Goal: Information Seeking & Learning: Understand process/instructions

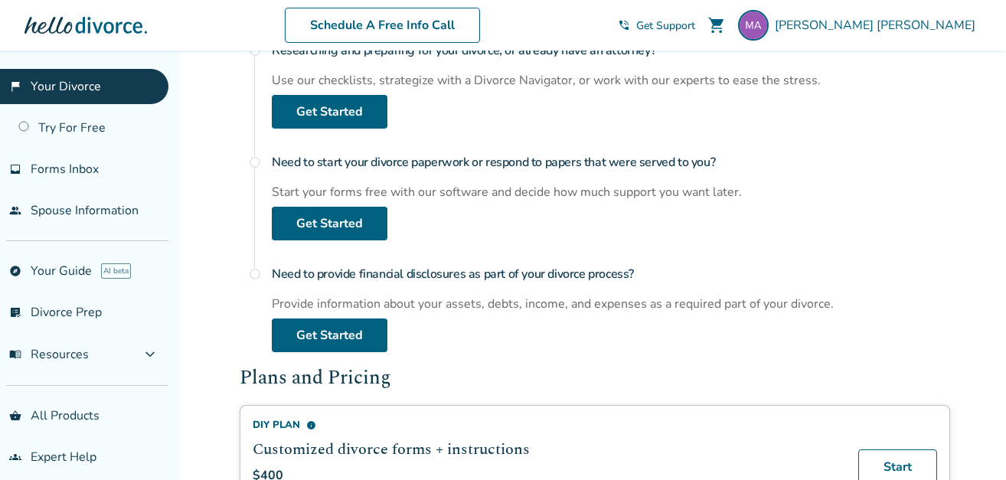
scroll to position [614, 0]
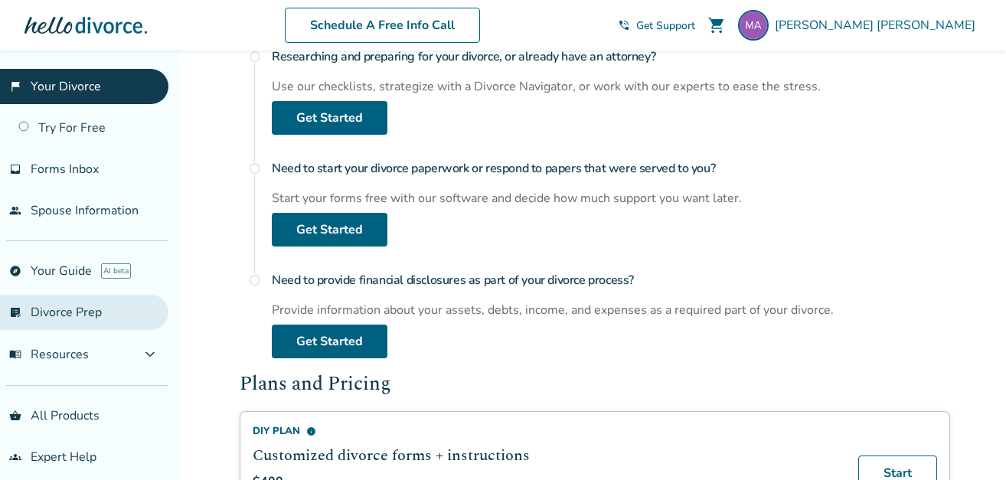
click at [72, 312] on link "list_alt_check Divorce Prep" at bounding box center [84, 312] width 168 height 35
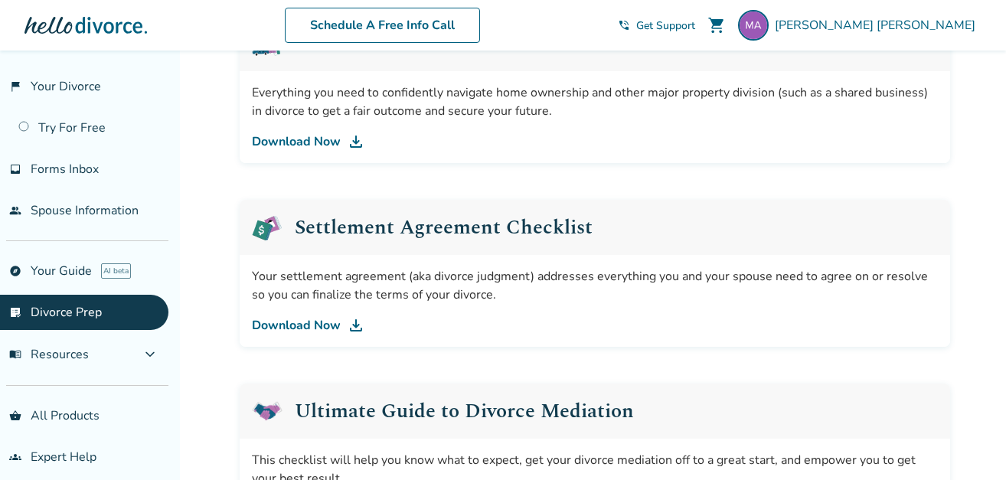
scroll to position [636, 0]
click at [312, 321] on link "Download Now" at bounding box center [595, 324] width 686 height 18
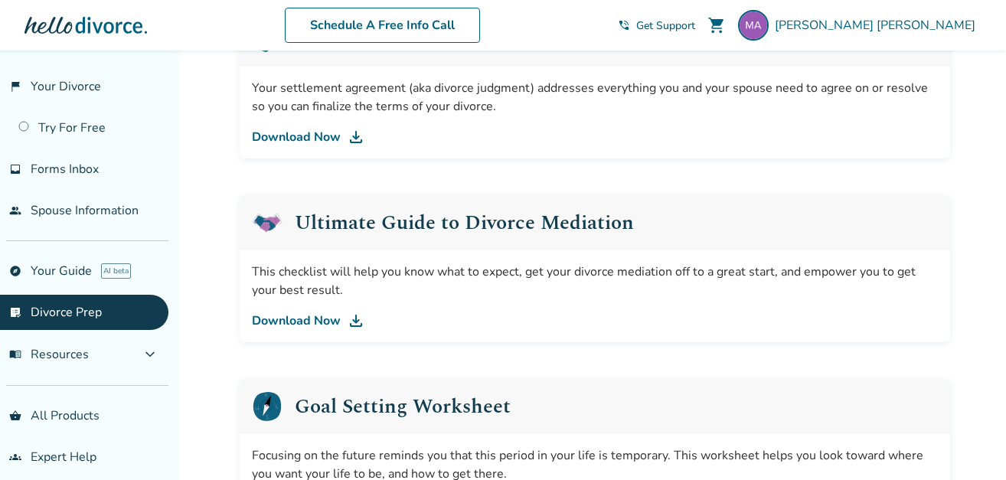
scroll to position [865, 0]
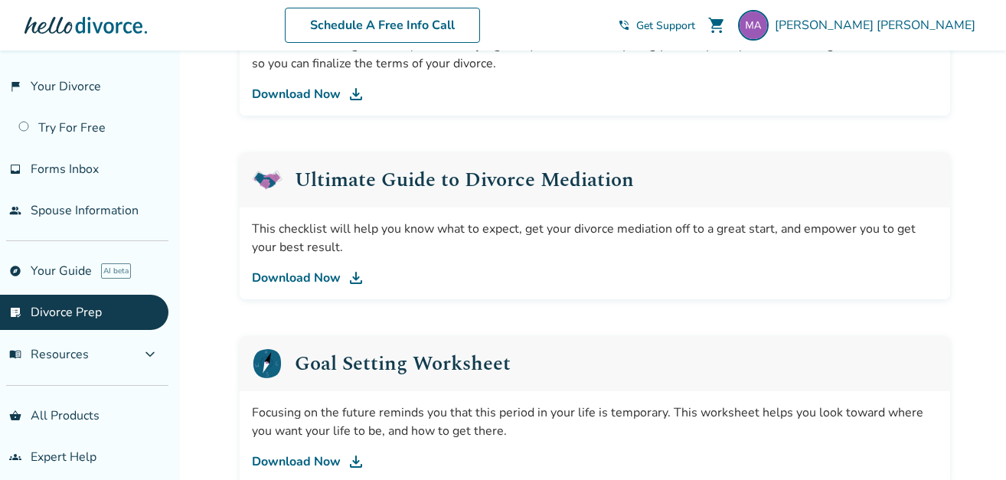
click at [306, 272] on link "Download Now" at bounding box center [595, 278] width 686 height 18
click at [57, 269] on link "explore Your Guide AI beta" at bounding box center [84, 270] width 168 height 35
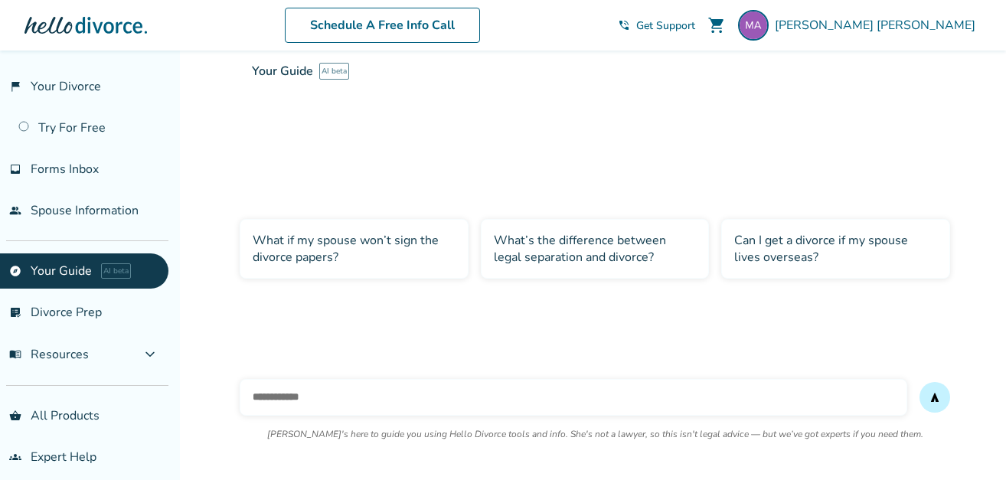
scroll to position [51, 0]
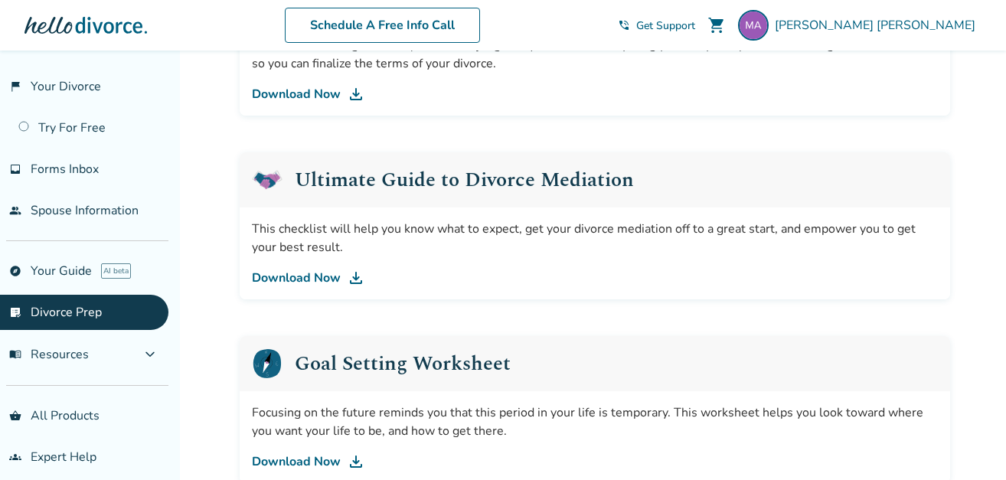
scroll to position [1019, 0]
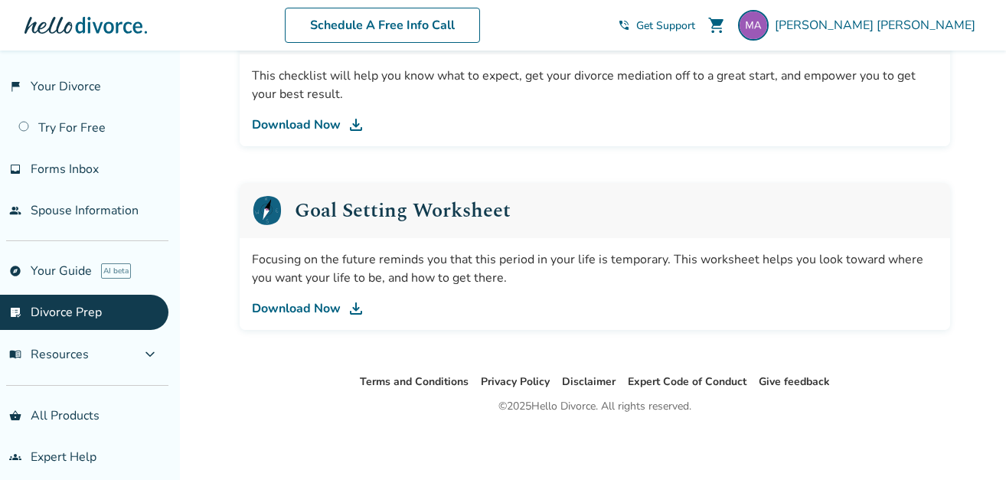
click at [295, 307] on link "Download Now" at bounding box center [595, 308] width 686 height 18
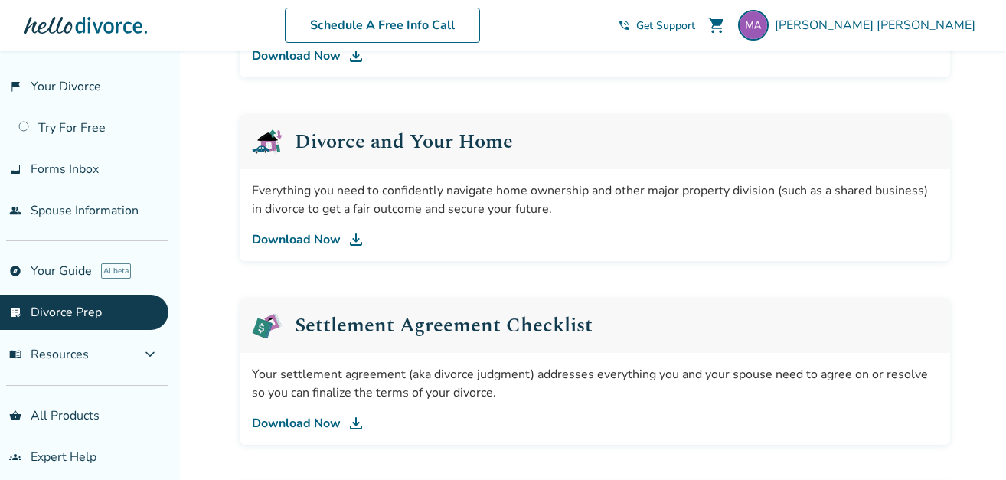
scroll to position [406, 0]
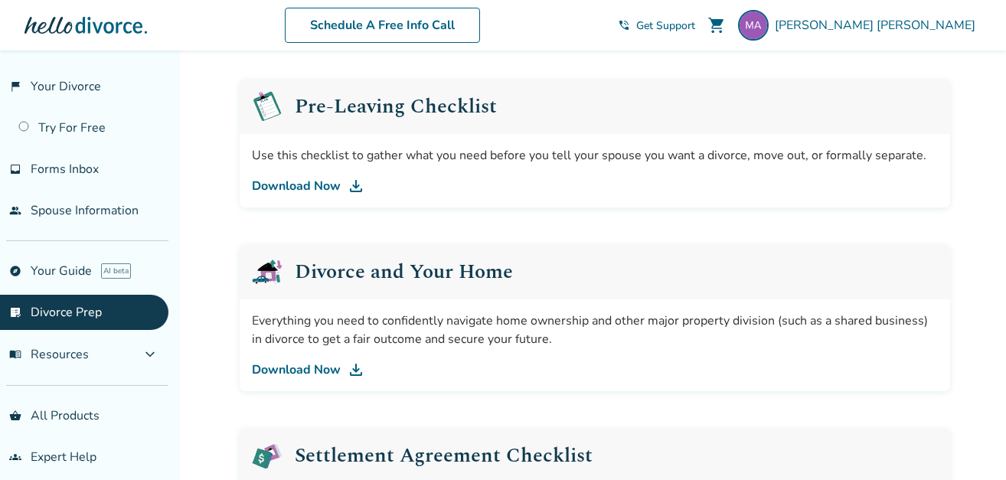
click at [295, 184] on link "Download Now" at bounding box center [595, 186] width 686 height 18
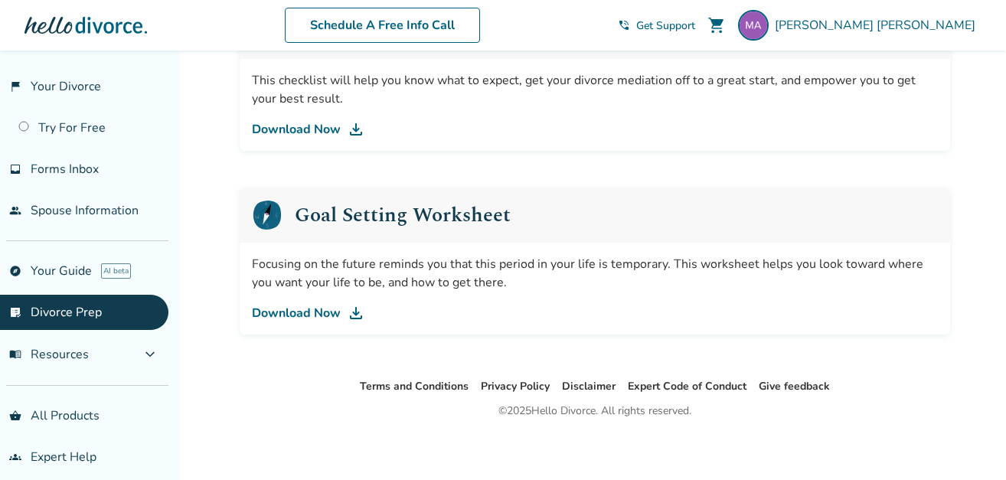
scroll to position [1019, 0]
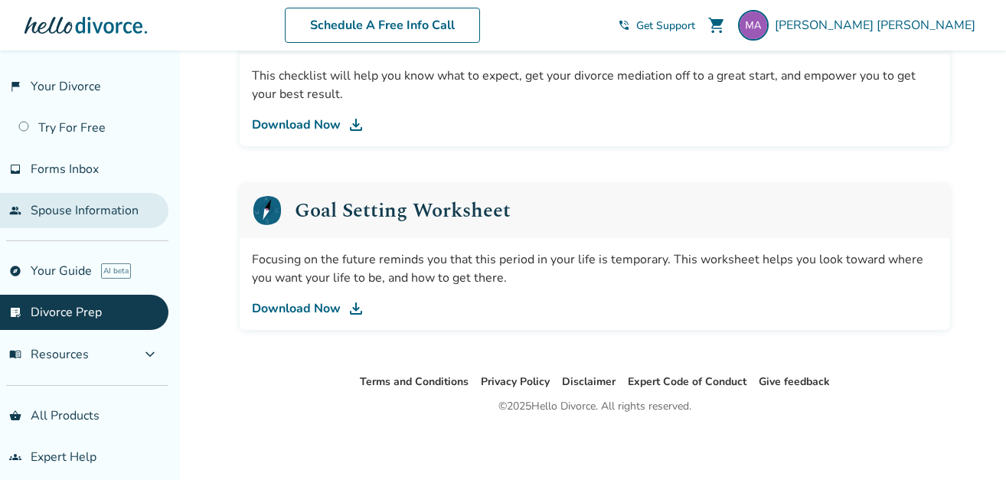
click at [93, 208] on link "people Spouse Information" at bounding box center [84, 210] width 168 height 35
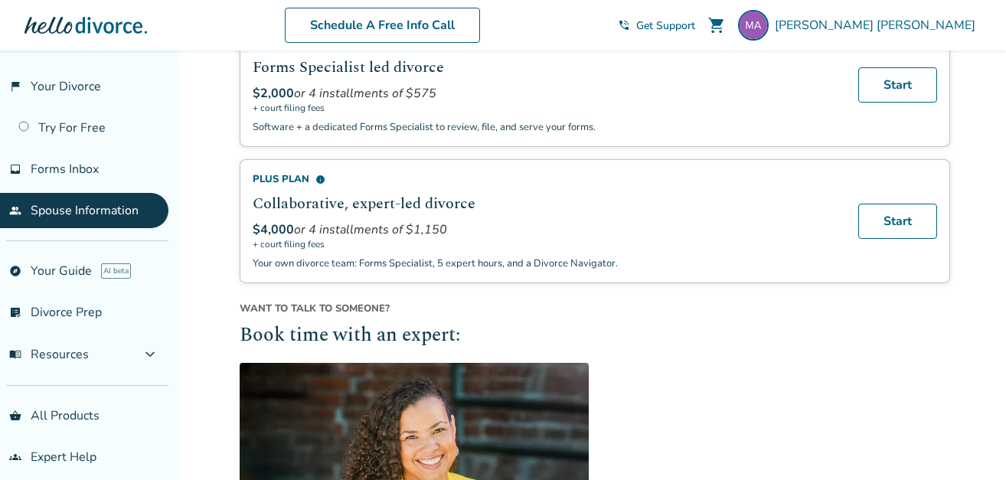
scroll to position [227, 0]
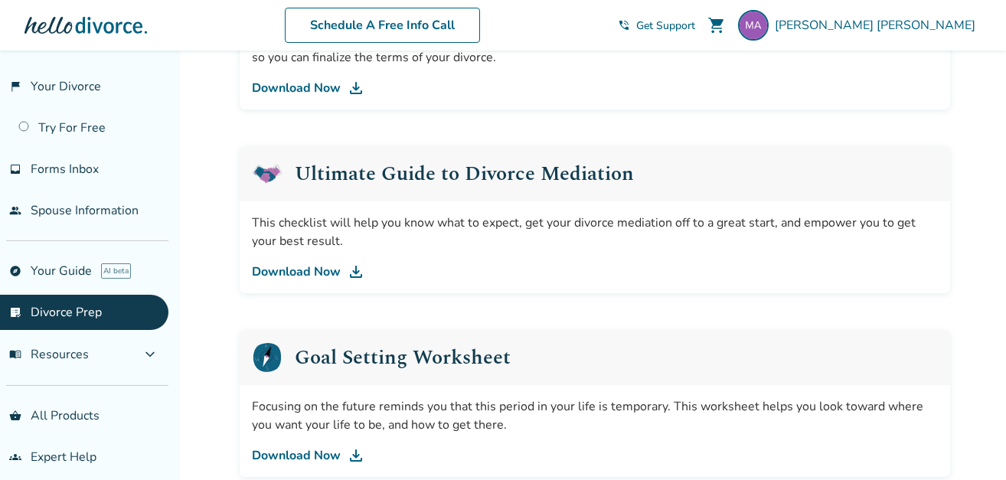
scroll to position [865, 0]
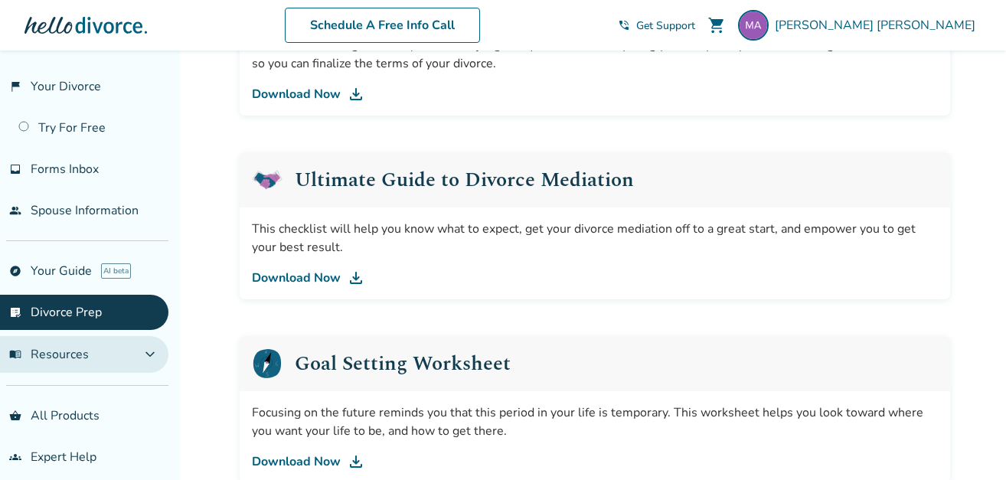
click at [149, 357] on span "expand_more" at bounding box center [150, 354] width 18 height 18
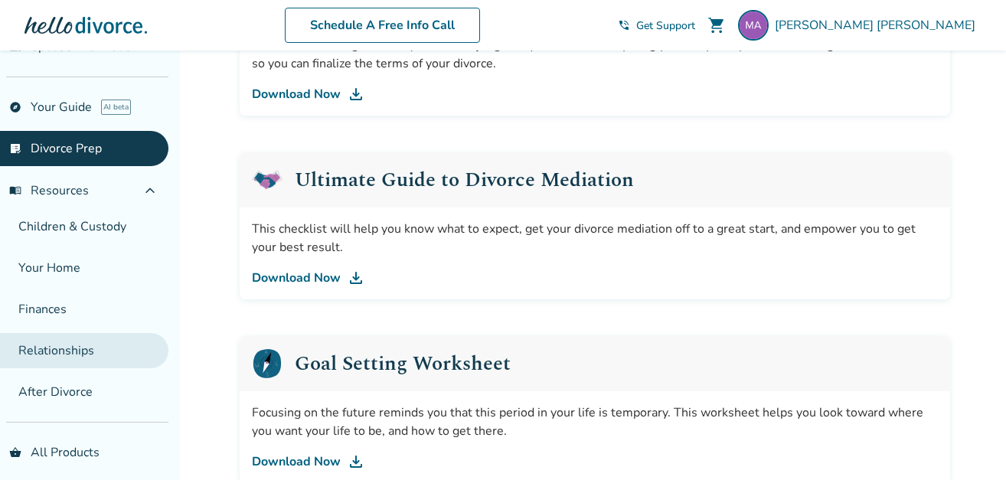
scroll to position [137, 0]
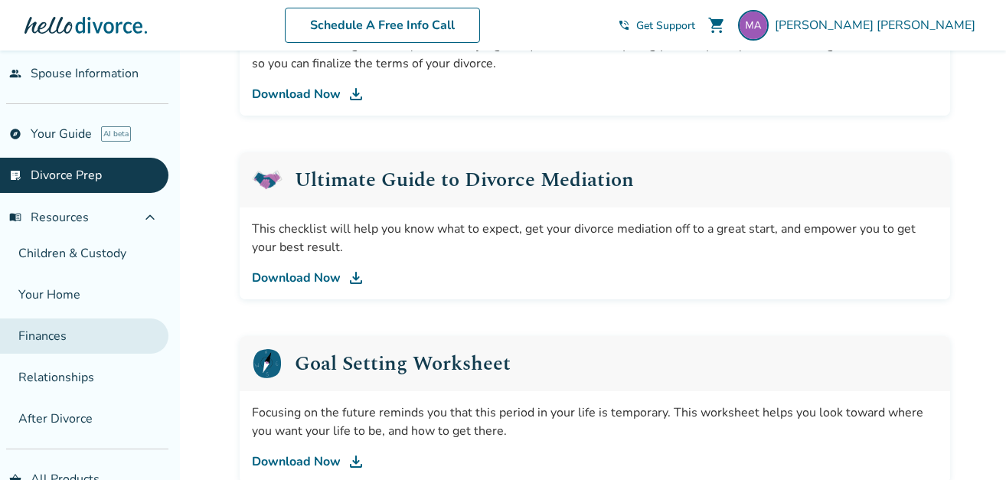
click at [47, 337] on link "Finances" at bounding box center [84, 336] width 168 height 35
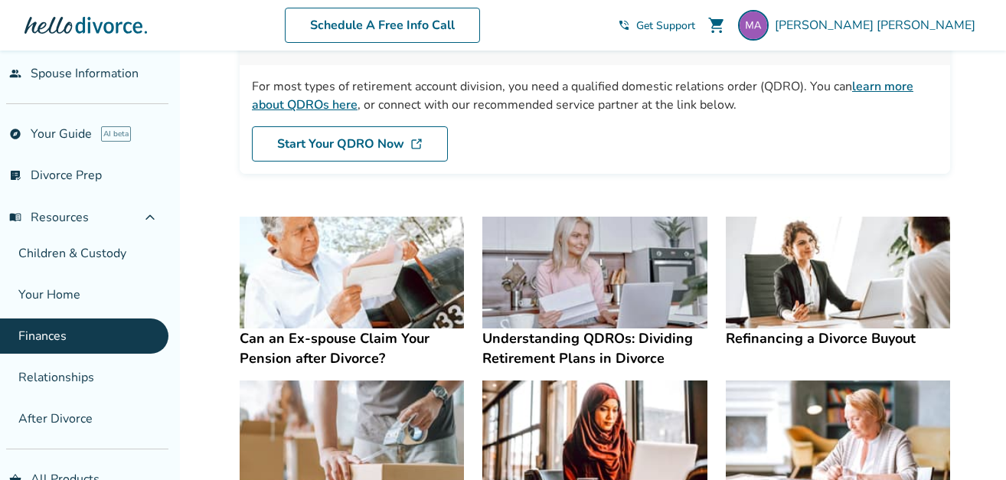
scroll to position [153, 0]
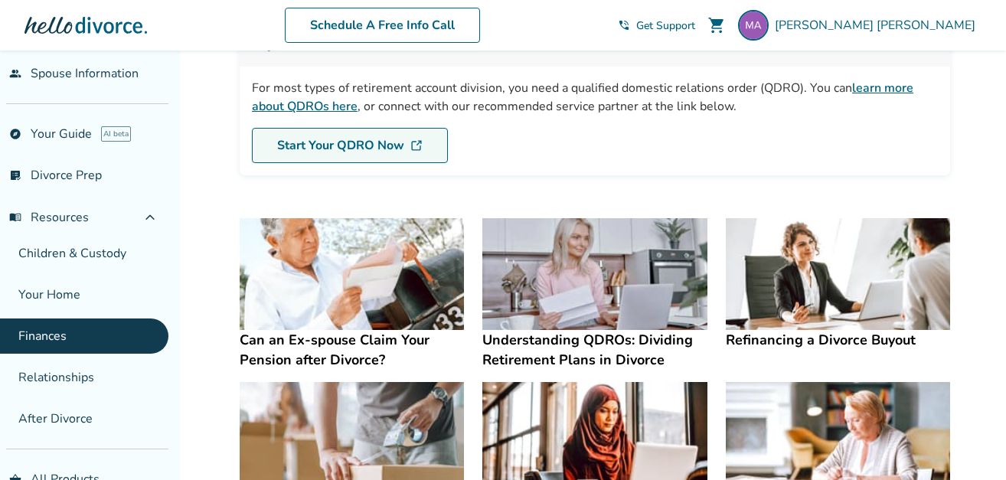
click at [325, 148] on link "Start Your QDRO Now" at bounding box center [350, 145] width 196 height 35
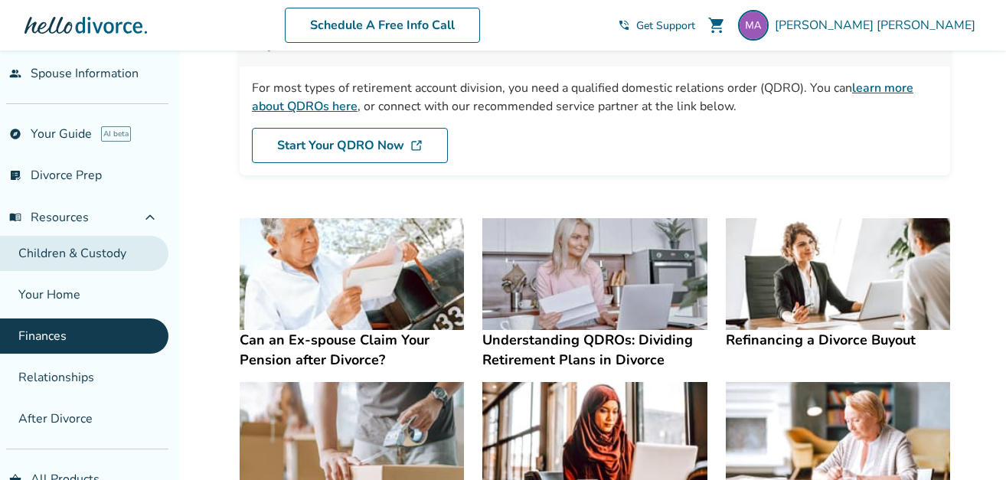
click at [67, 257] on link "Children & Custody" at bounding box center [84, 253] width 168 height 35
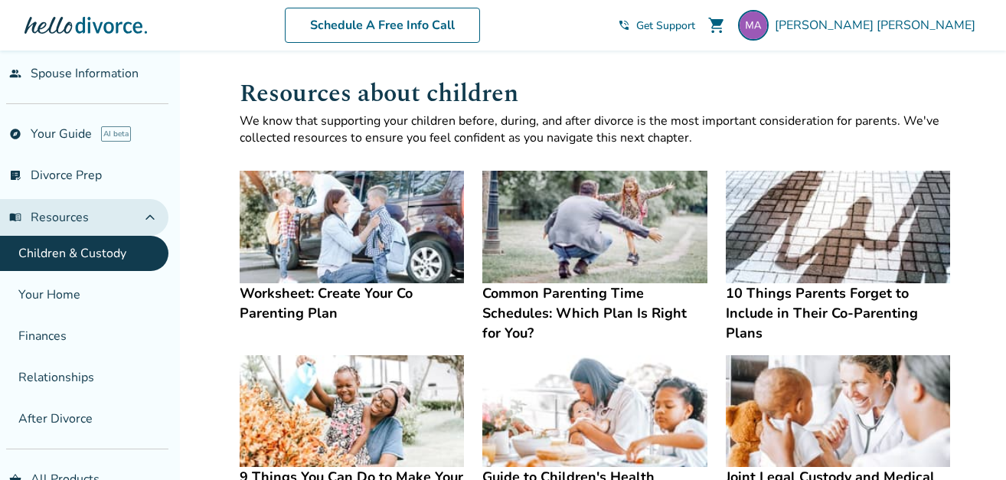
click at [152, 219] on span "expand_less" at bounding box center [150, 217] width 18 height 18
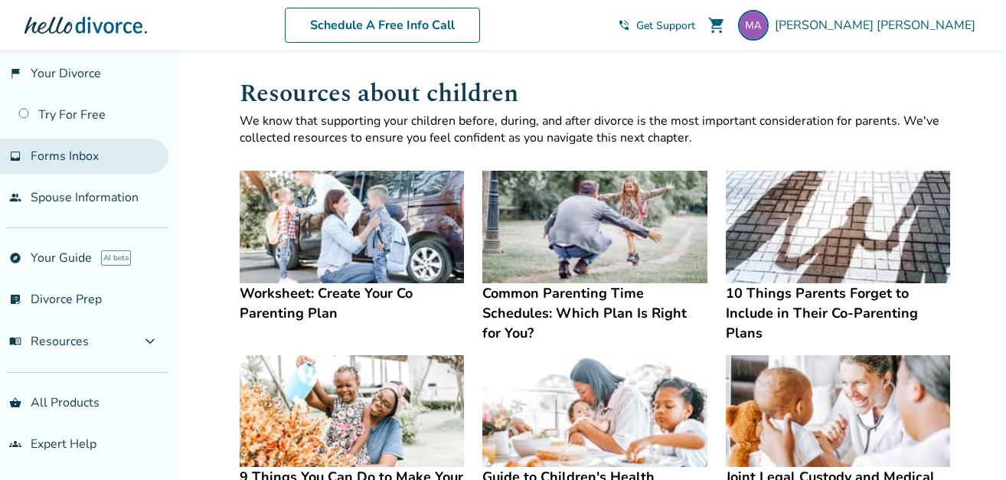
click at [56, 152] on span "Forms Inbox" at bounding box center [65, 156] width 68 height 17
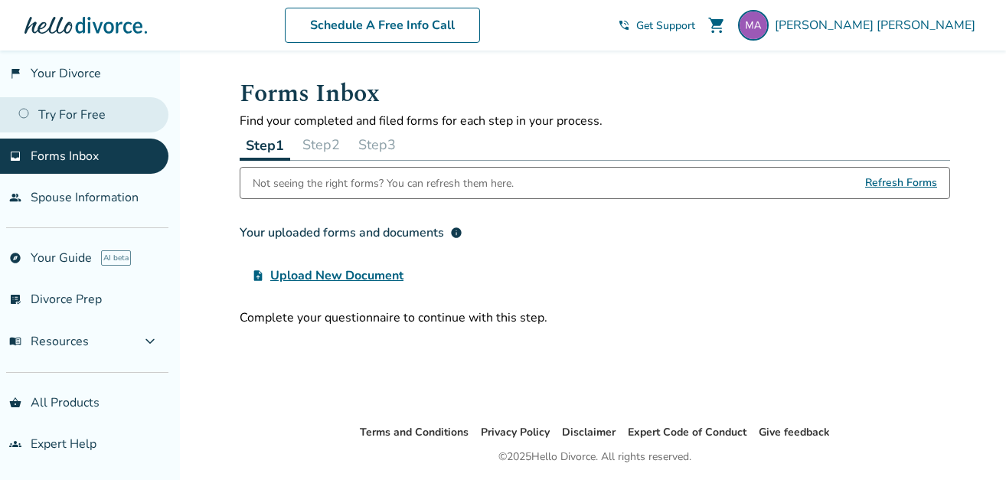
click at [80, 107] on link "Try For Free" at bounding box center [84, 114] width 168 height 35
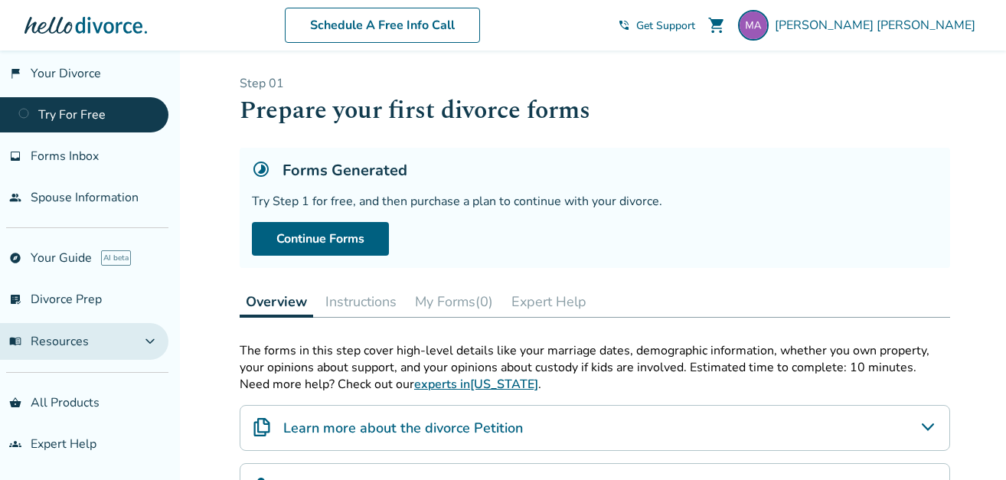
click at [153, 340] on span "expand_more" at bounding box center [150, 341] width 18 height 18
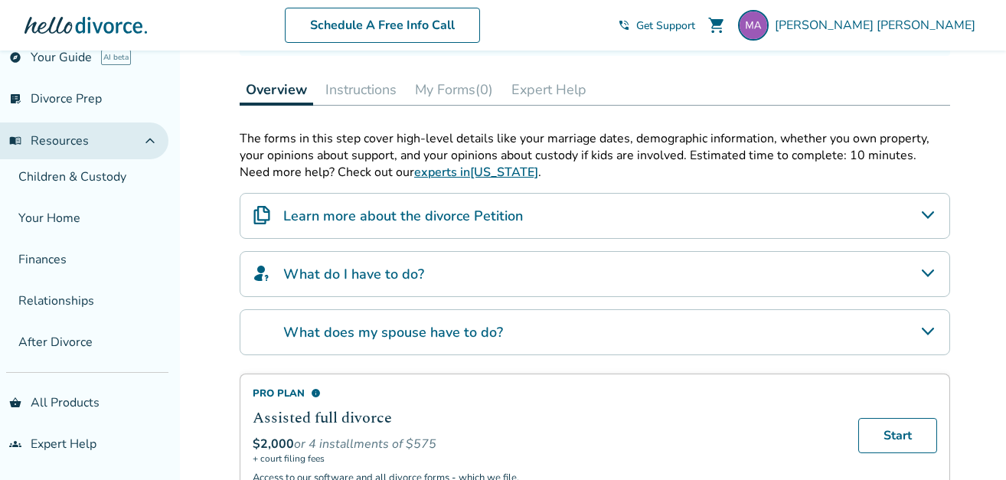
scroll to position [306, 0]
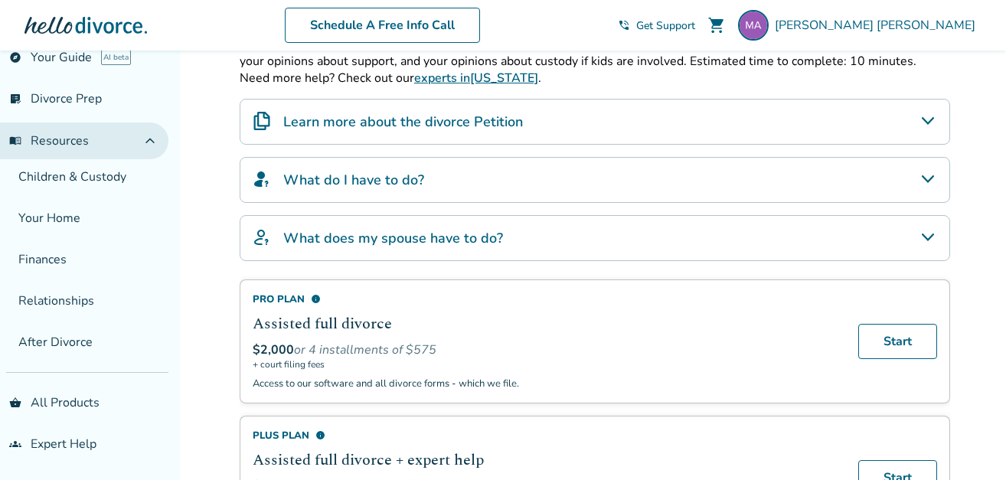
click at [149, 142] on span "expand_less" at bounding box center [150, 141] width 18 height 18
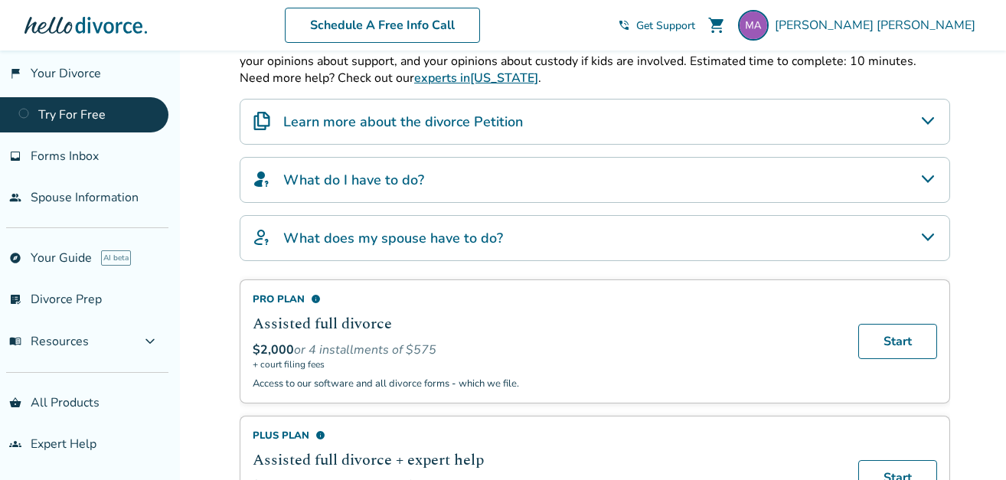
scroll to position [0, 0]
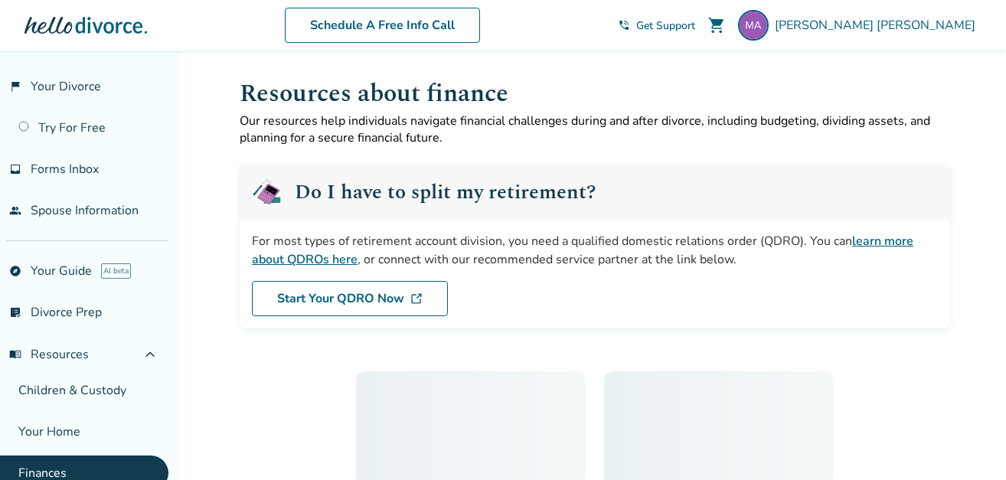
scroll to position [153, 0]
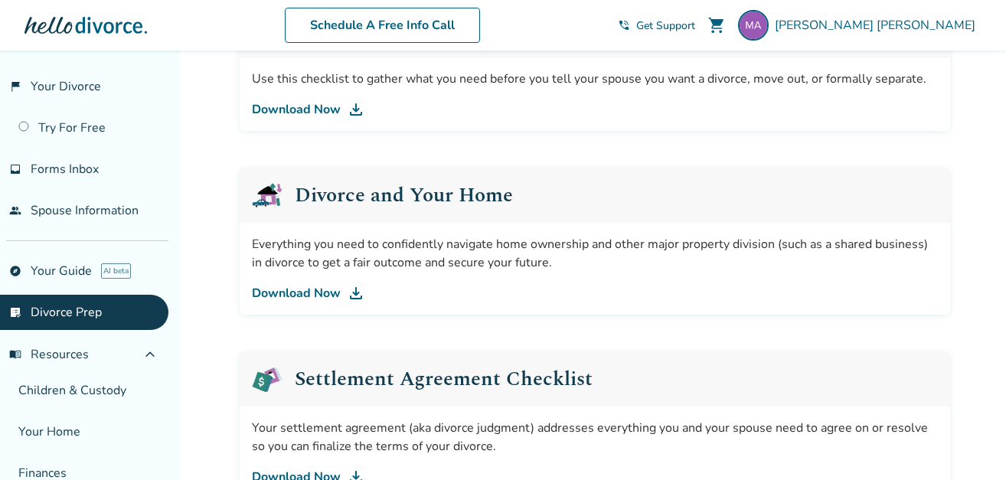
scroll to position [406, 0]
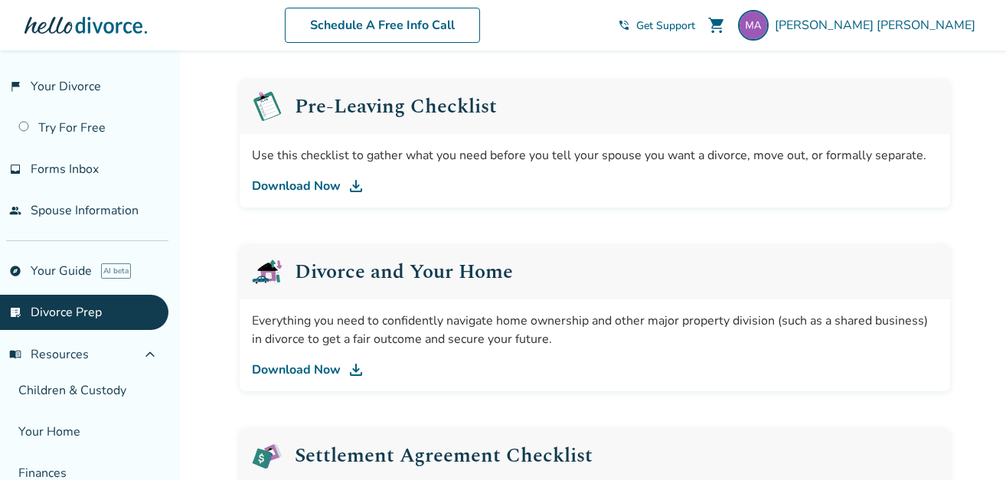
click at [308, 368] on link "Download Now" at bounding box center [595, 370] width 686 height 18
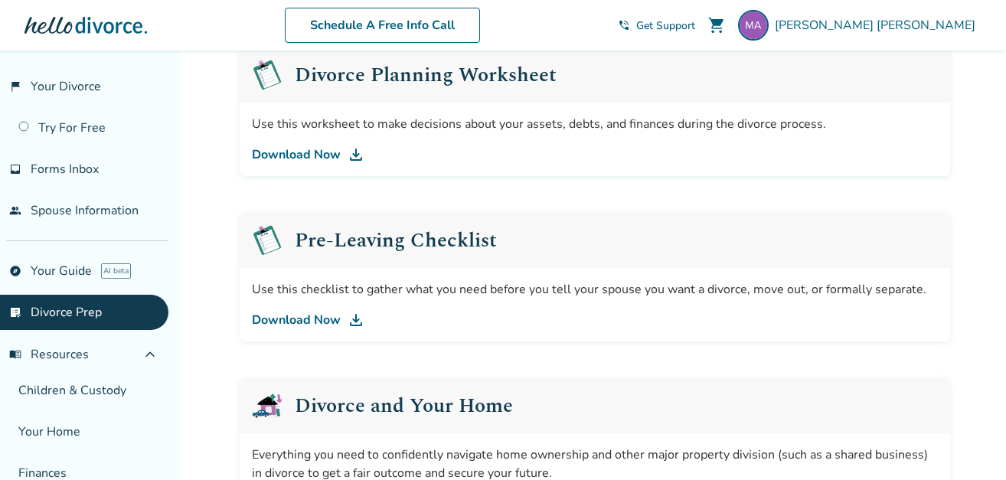
scroll to position [0, 0]
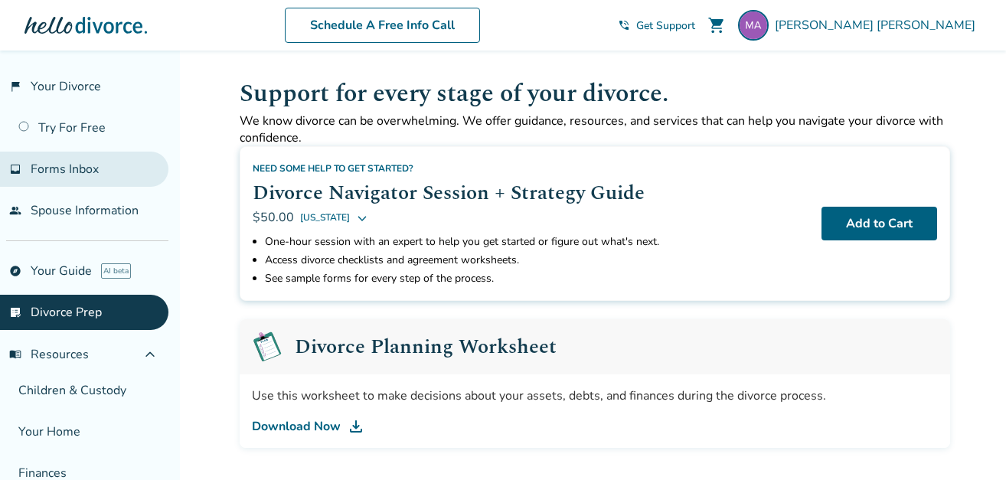
click at [78, 170] on span "Forms Inbox" at bounding box center [65, 169] width 68 height 17
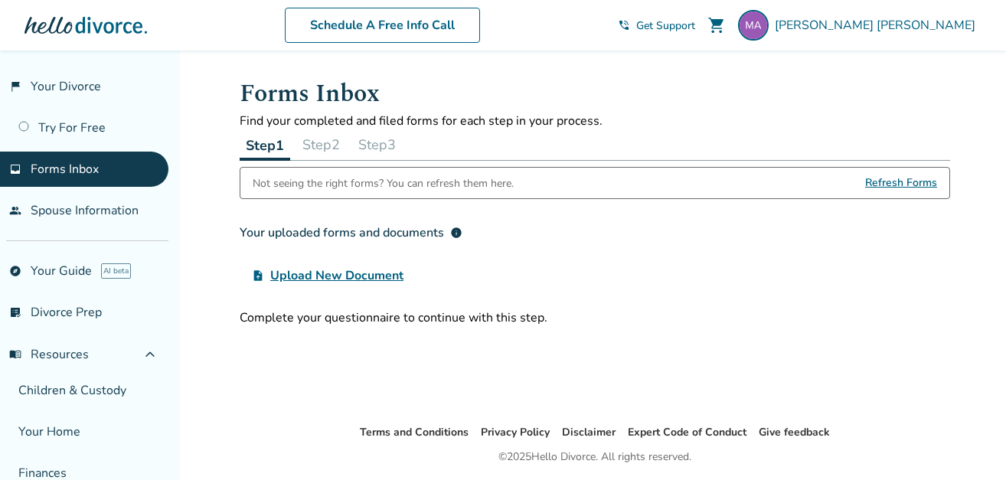
click at [906, 181] on span "Refresh Forms" at bounding box center [901, 183] width 72 height 31
click at [843, 299] on div "Not seeing the right forms? You can refresh them here. Refresh Forms Your uploa…" at bounding box center [595, 246] width 711 height 159
click at [906, 184] on span "Refresh Forms" at bounding box center [901, 183] width 72 height 31
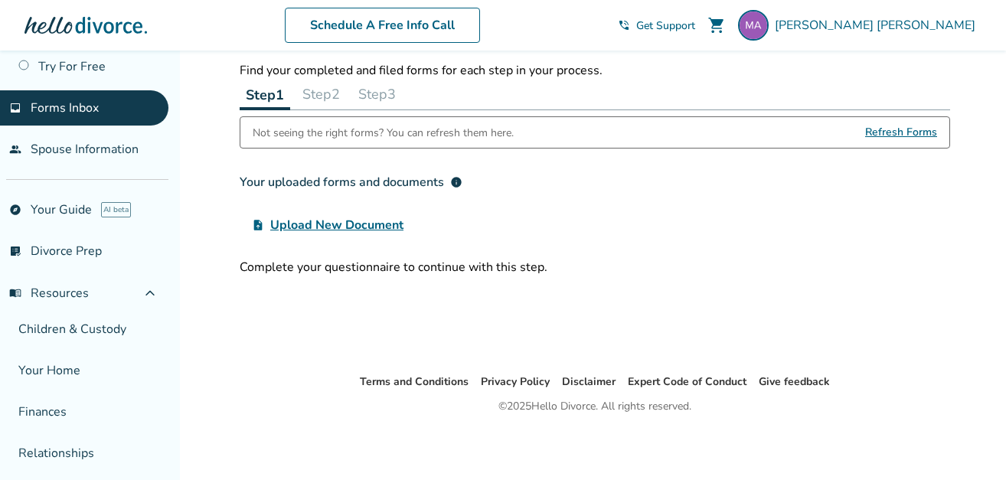
scroll to position [214, 0]
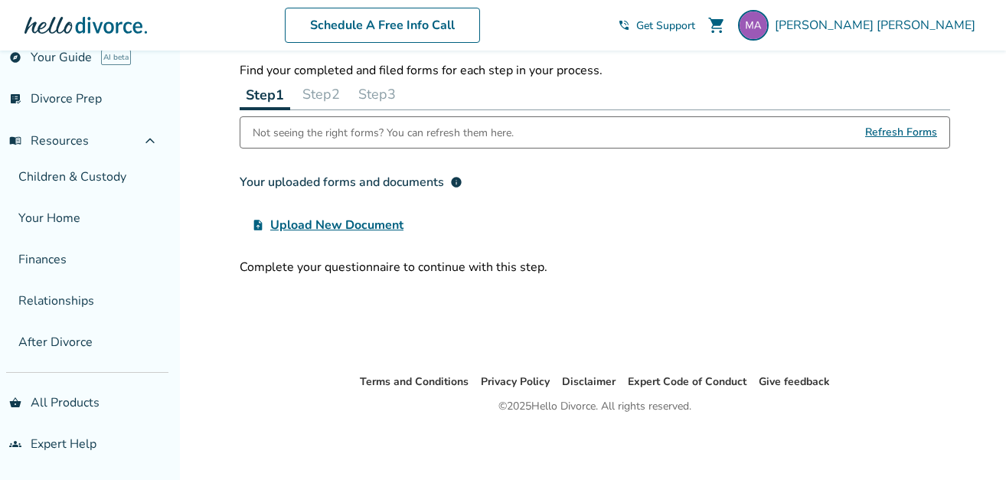
click at [908, 131] on span "Refresh Forms" at bounding box center [901, 132] width 72 height 31
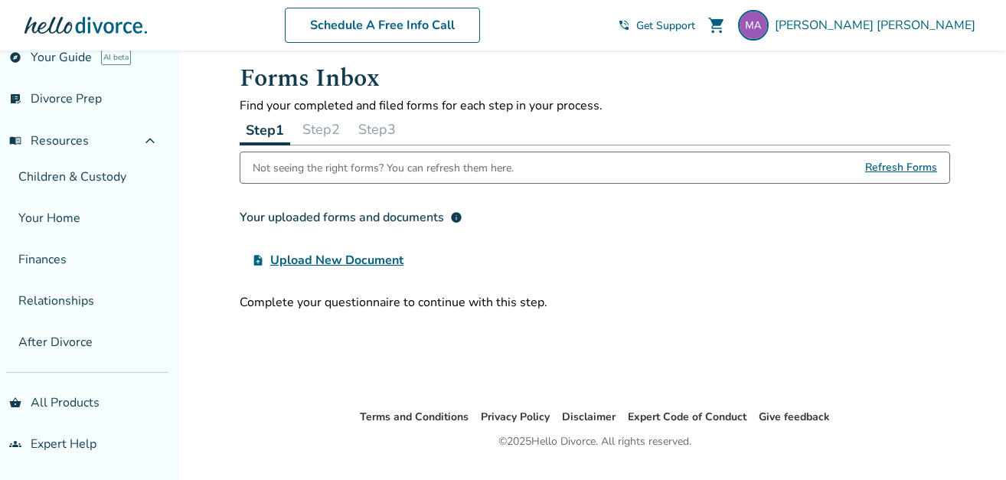
scroll to position [0, 0]
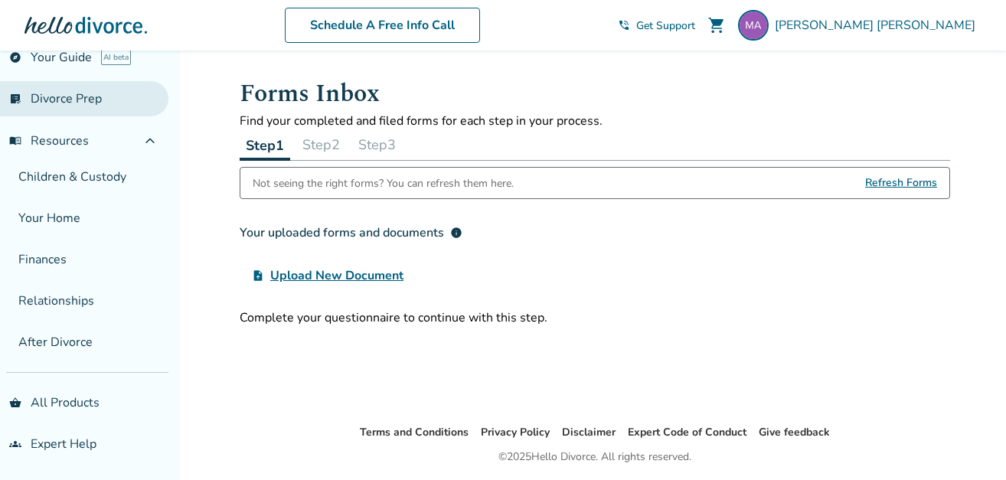
click at [54, 97] on link "list_alt_check Divorce Prep" at bounding box center [84, 98] width 168 height 35
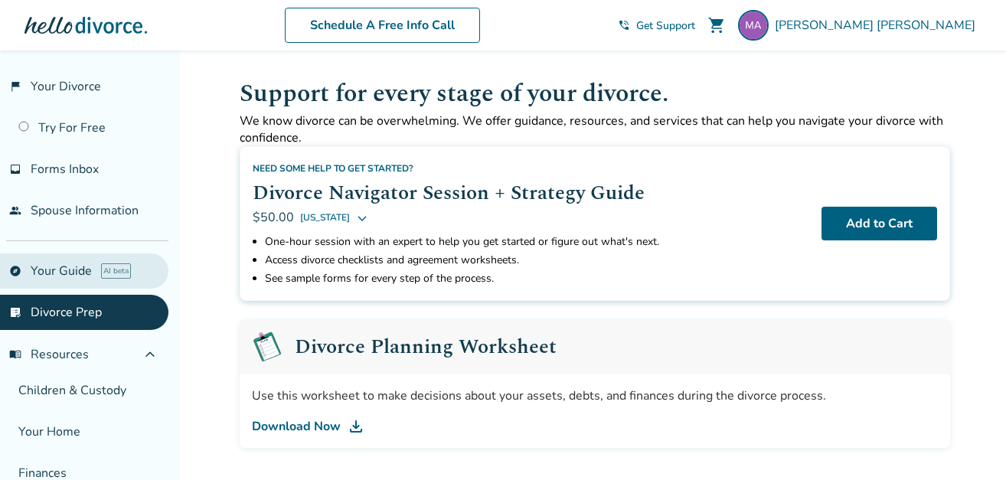
click at [64, 261] on link "explore Your Guide AI beta" at bounding box center [84, 270] width 168 height 35
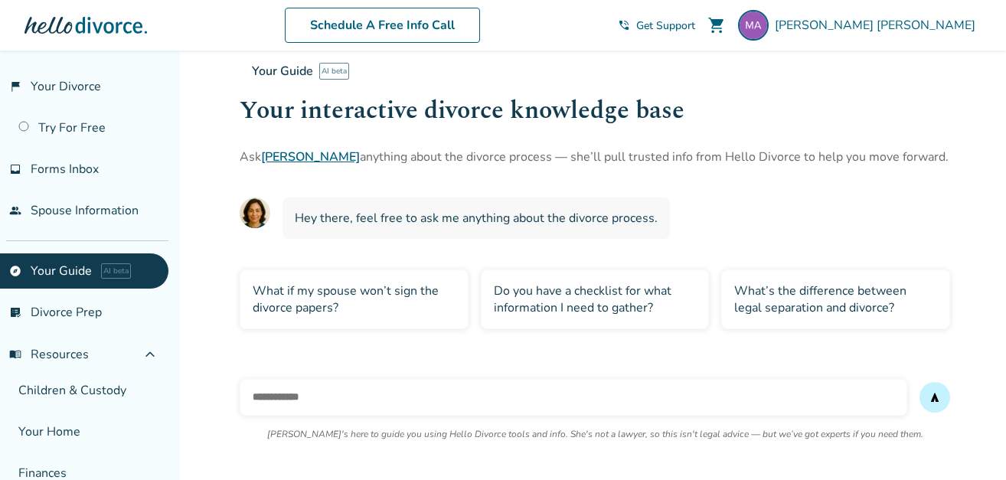
scroll to position [51, 0]
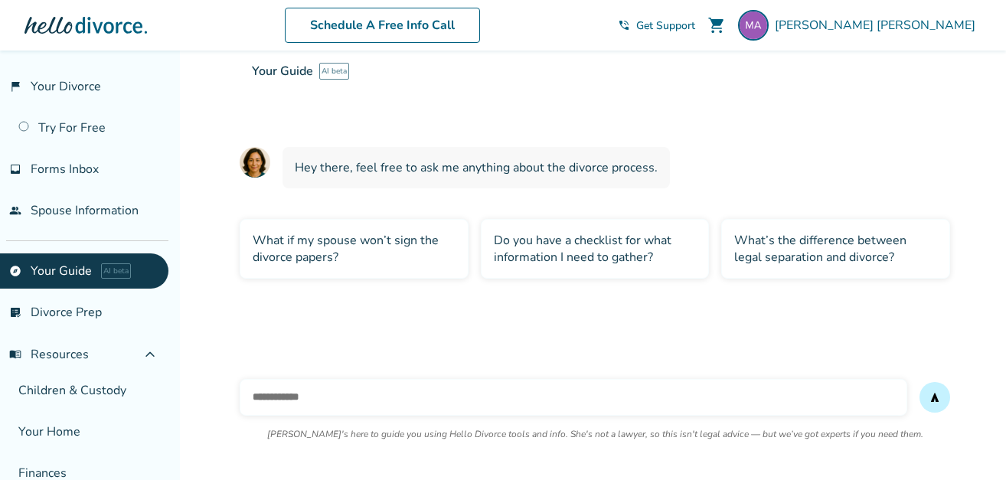
click at [306, 401] on input "text" at bounding box center [574, 397] width 668 height 37
drag, startPoint x: 369, startPoint y: 397, endPoint x: 358, endPoint y: 401, distance: 11.9
click at [407, 403] on input "**********" at bounding box center [574, 397] width 668 height 37
type input "**********"
